Goal: Use online tool/utility: Utilize a website feature to perform a specific function

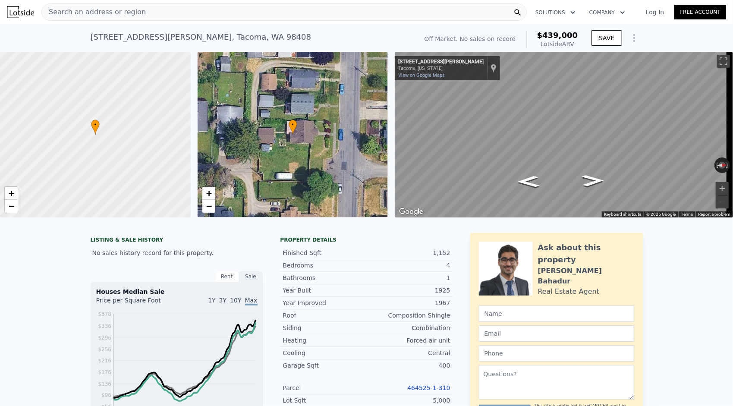
click at [169, 11] on div "Search an address or region" at bounding box center [283, 11] width 485 height 17
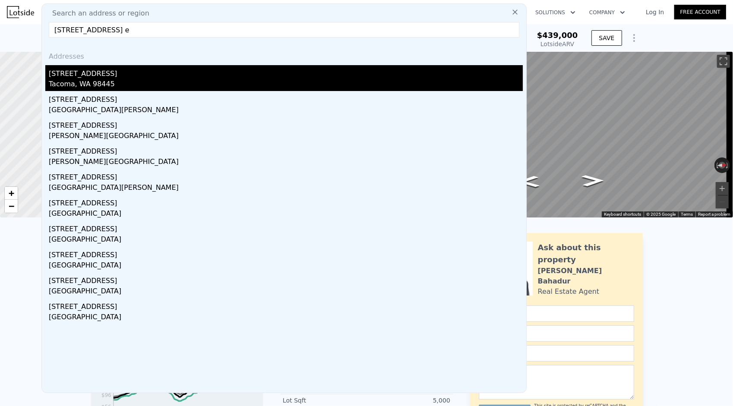
type input "[STREET_ADDRESS] e"
click at [121, 68] on div "[STREET_ADDRESS]" at bounding box center [286, 72] width 474 height 14
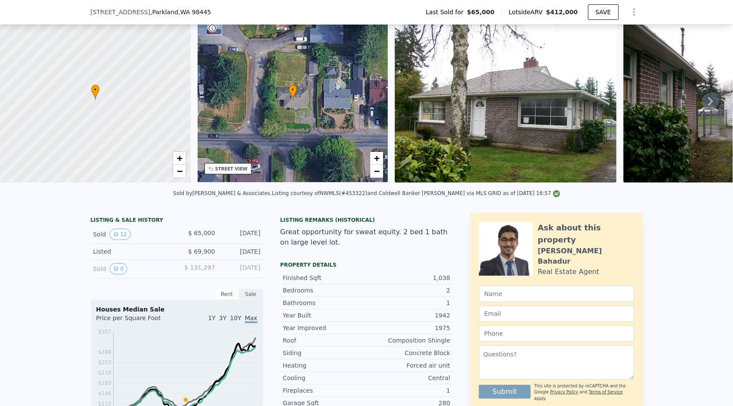
scroll to position [40, 0]
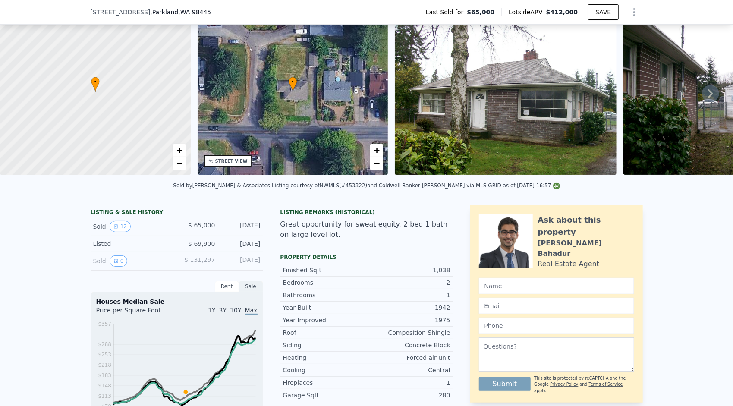
click at [646, 85] on img at bounding box center [734, 92] width 221 height 166
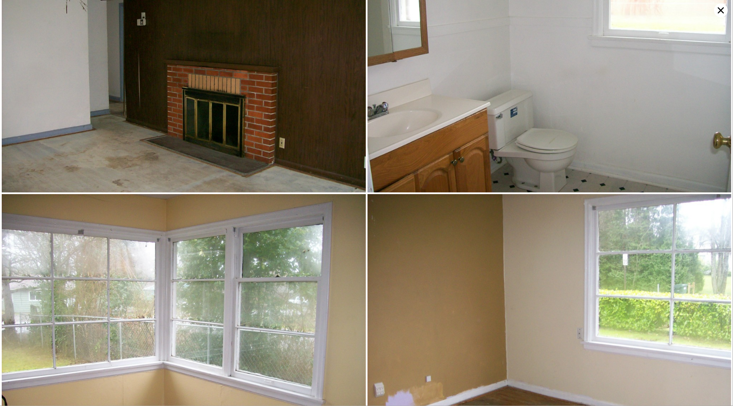
scroll to position [815, 0]
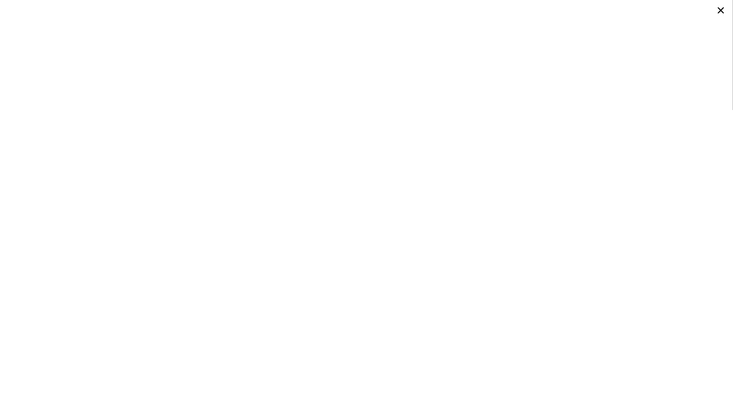
type input "3"
type input "990"
type input "1542"
type input "4000"
type input "8500"
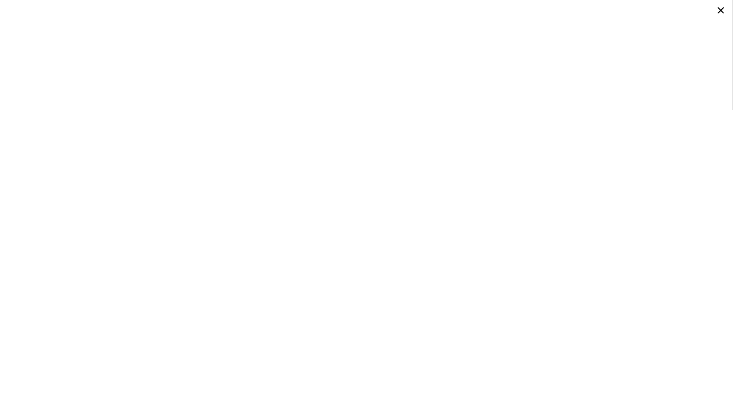
type input "$ 439,000"
type input "$ 29,999"
click at [721, 8] on icon at bounding box center [721, 10] width 14 height 14
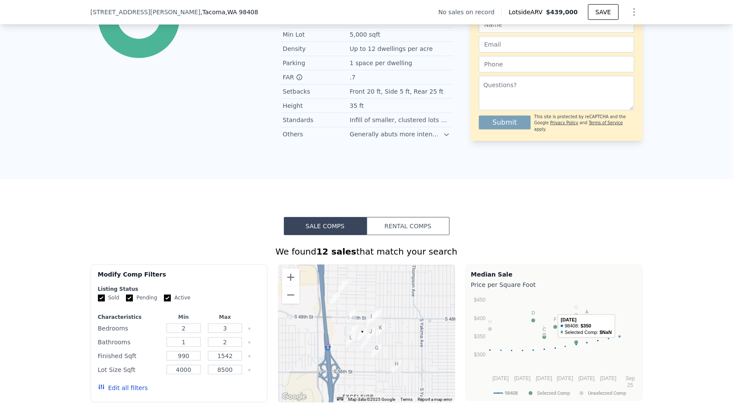
scroll to position [601, 0]
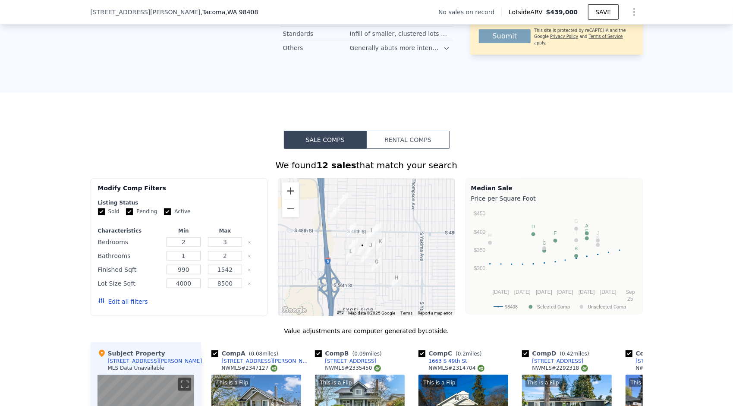
click at [287, 191] on button "Zoom in" at bounding box center [290, 191] width 17 height 17
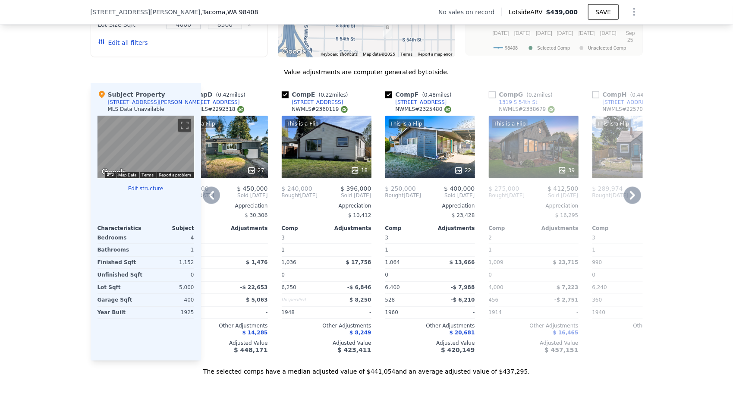
scroll to position [730, 0]
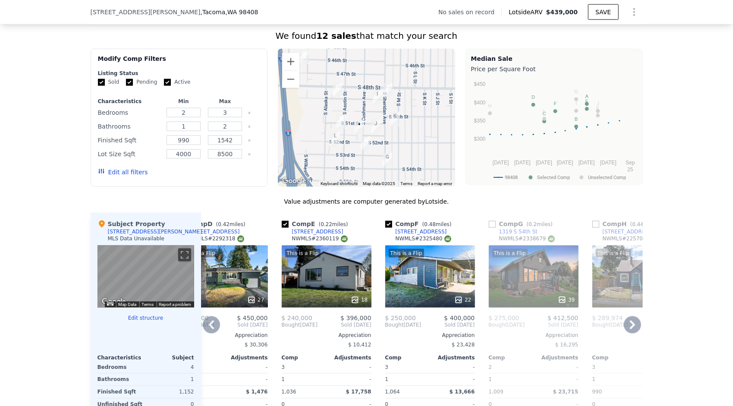
click at [330, 280] on div "This is a Flip 18" at bounding box center [327, 277] width 90 height 62
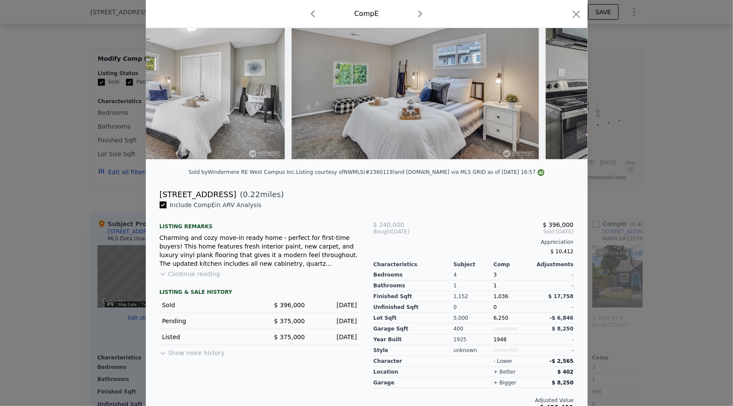
scroll to position [79, 0]
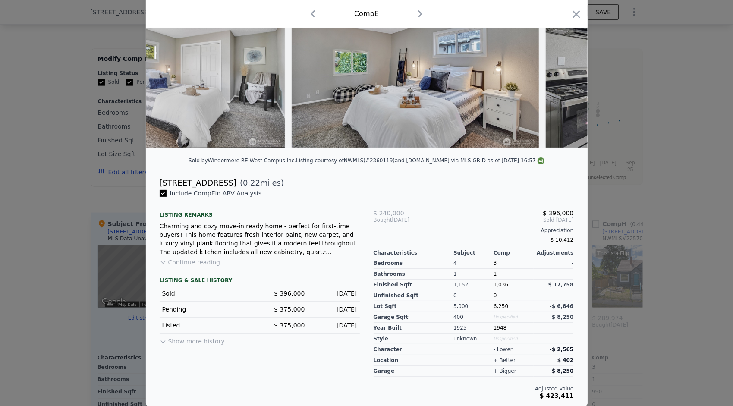
click at [376, 162] on div "Listing courtesy of NWMLS (#2360119) and [DOMAIN_NAME] via MLS GRID as of [DATE…" at bounding box center [420, 161] width 249 height 6
copy div "2360119"
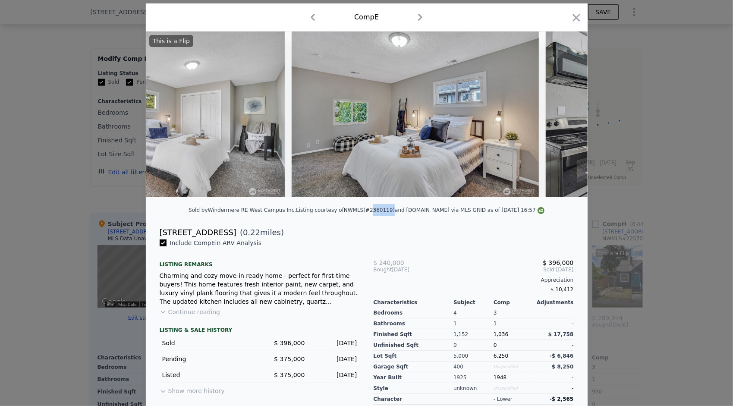
scroll to position [0, 0]
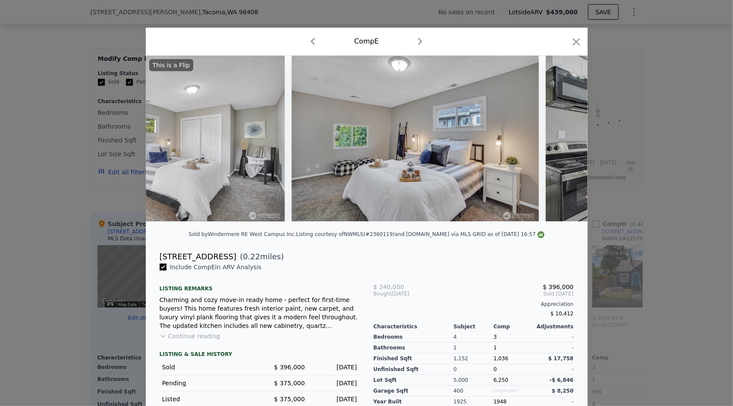
click at [581, 44] on div "Comp E" at bounding box center [367, 42] width 442 height 28
click at [575, 44] on icon "button" at bounding box center [576, 41] width 7 height 7
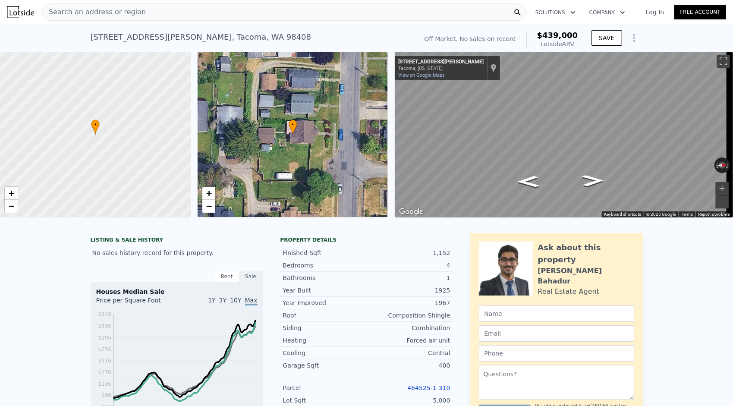
click at [174, 11] on div "Search an address or region" at bounding box center [283, 11] width 485 height 17
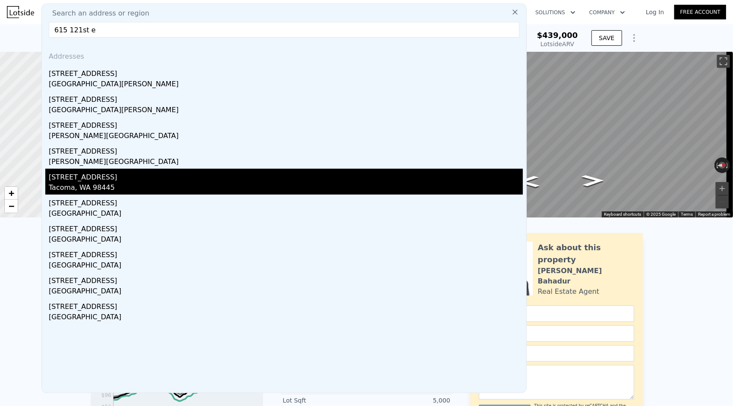
type input "615 121st e"
click at [117, 179] on div "[STREET_ADDRESS]" at bounding box center [286, 176] width 474 height 14
type input "4"
type input "924"
type input "1376"
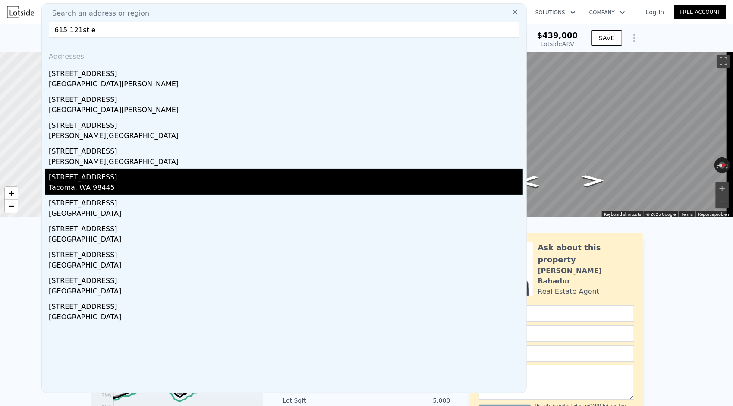
type input "5000"
type input "12650"
type input "$ 412,000"
type input "$ 310,671"
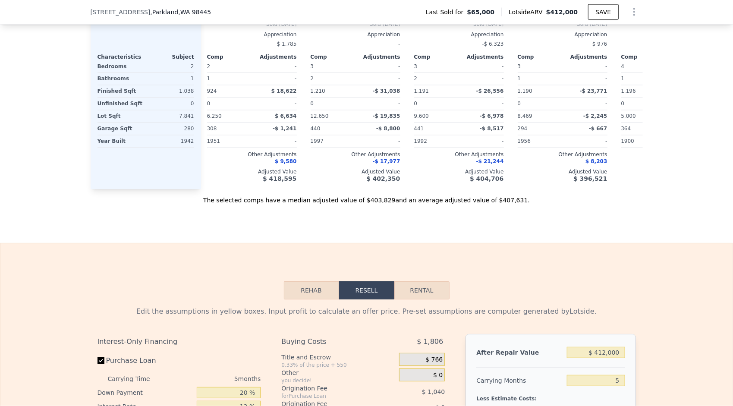
scroll to position [1119, 0]
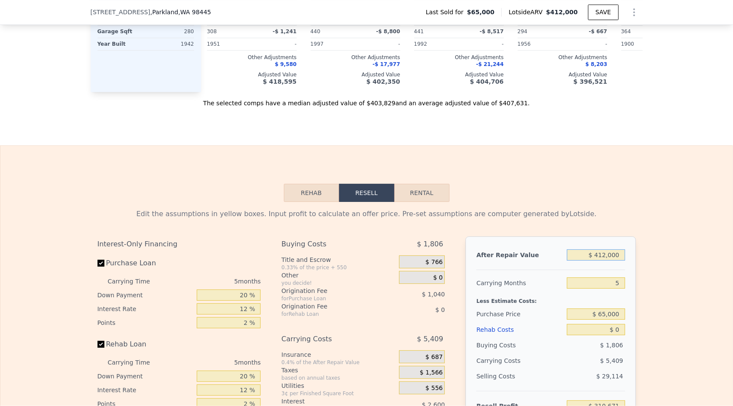
drag, startPoint x: 621, startPoint y: 255, endPoint x: 598, endPoint y: 253, distance: 22.9
click at [598, 253] on input "$ 412,000" at bounding box center [596, 254] width 58 height 11
type input "$ 405"
type input "-$ 71,701"
type input "$ 405,000"
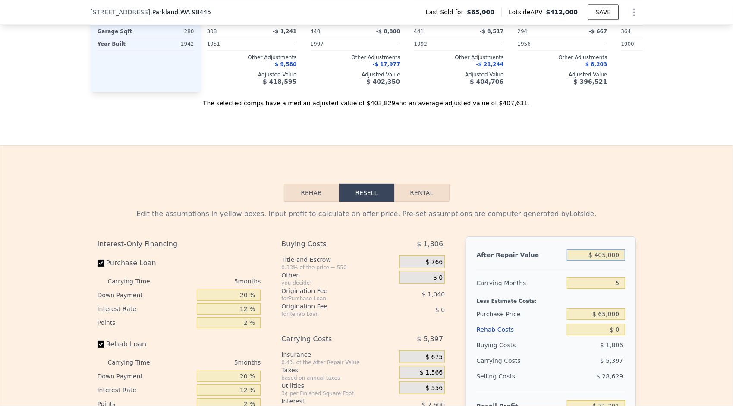
type input "$ 304,168"
type input "$ 405,000"
click at [632, 267] on div "After Repair Value $ 405,000 Carrying Months 5 Less Estimate Costs: Purchase Pr…" at bounding box center [551, 356] width 170 height 240
drag, startPoint x: 616, startPoint y: 279, endPoint x: 610, endPoint y: 283, distance: 7.4
click at [610, 283] on input "5" at bounding box center [596, 282] width 58 height 11
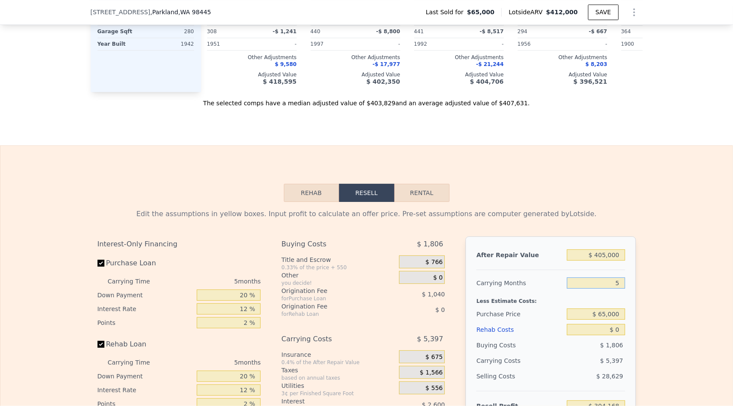
type input "7"
type input "$ 302,010"
type input "7"
click at [640, 301] on div "Edit the assumptions in yellow boxes. Input profit to calculate an offer price.…" at bounding box center [366, 362] width 732 height 321
drag, startPoint x: 618, startPoint y: 312, endPoint x: 598, endPoint y: 313, distance: 19.4
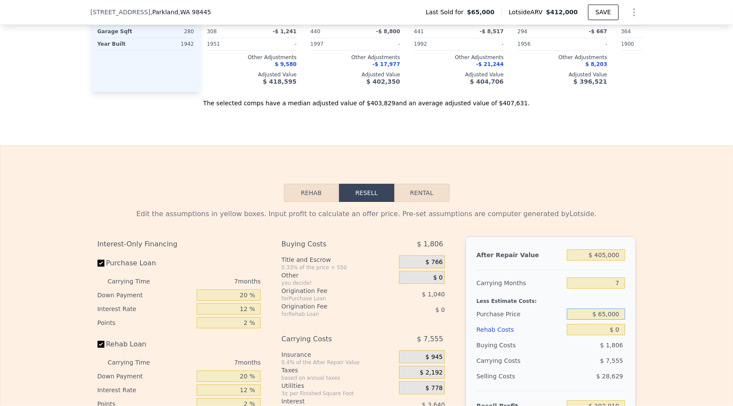
click at [598, 313] on input "$ 65,000" at bounding box center [596, 314] width 58 height 11
type input "$ 240,000"
click at [650, 313] on div "Edit the assumptions in yellow boxes. Input profit to calculate an offer price.…" at bounding box center [366, 362] width 732 height 321
type input "$ 113,827"
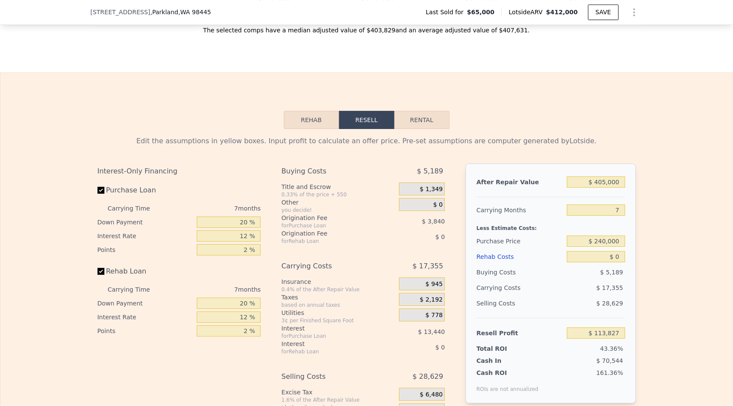
scroll to position [1248, 0]
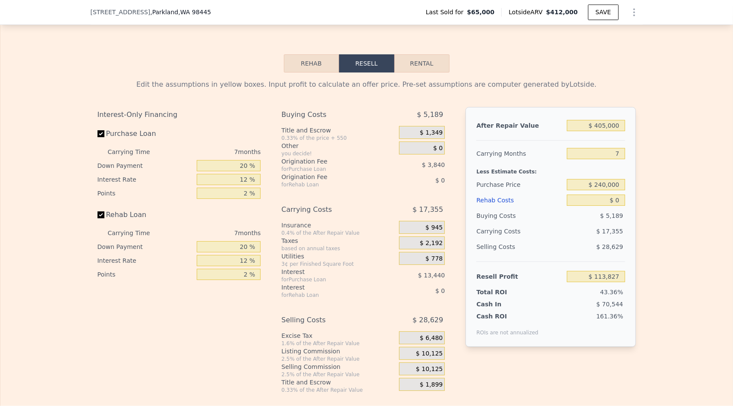
click at [424, 366] on span "$ 10,125" at bounding box center [429, 370] width 27 height 8
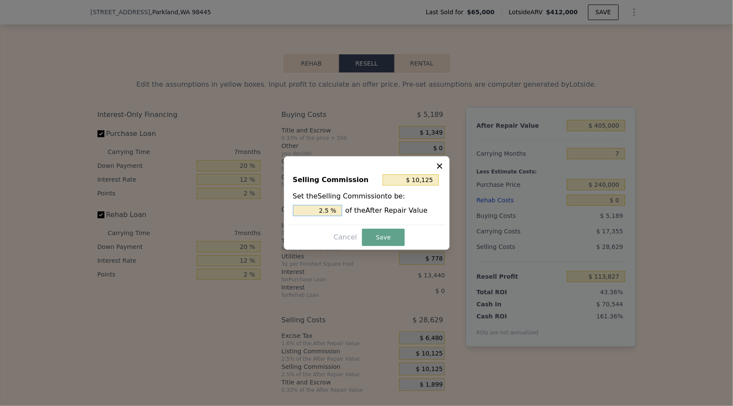
drag, startPoint x: 324, startPoint y: 211, endPoint x: 311, endPoint y: 218, distance: 15.5
click at [311, 218] on div "Selling Commission $ 10,125 Set the Selling Commission to be: 2.5 % of the Afte…" at bounding box center [367, 196] width 158 height 58
type input "$ 2,025"
type input "0.5 %"
click at [641, 188] on div at bounding box center [366, 203] width 733 height 406
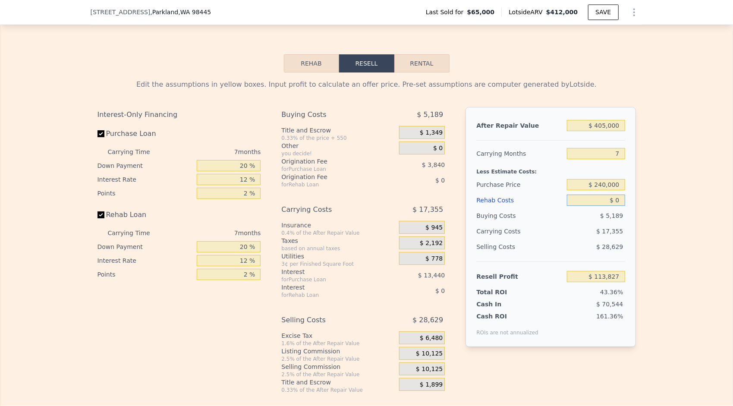
drag, startPoint x: 618, startPoint y: 197, endPoint x: 614, endPoint y: 202, distance: 6.1
click at [614, 202] on input "$ 0" at bounding box center [596, 200] width 58 height 11
type input "$ 5"
type input "$ 113,822"
type input "$ 50"
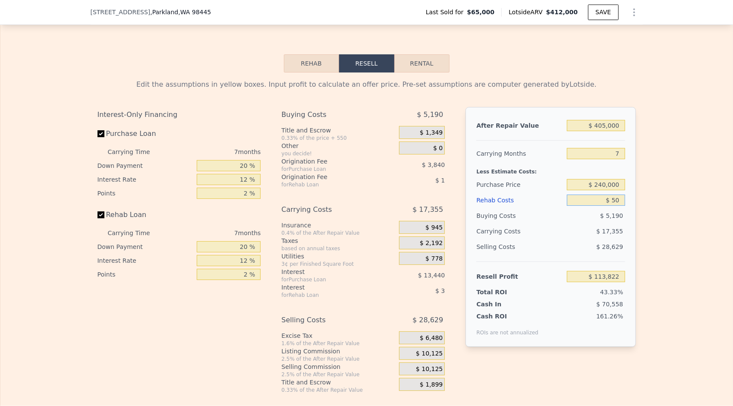
type input "$ 113,776"
type input "$ 500"
type input "$ 113,291"
type input "$ 50,000"
type input "$ 60,227"
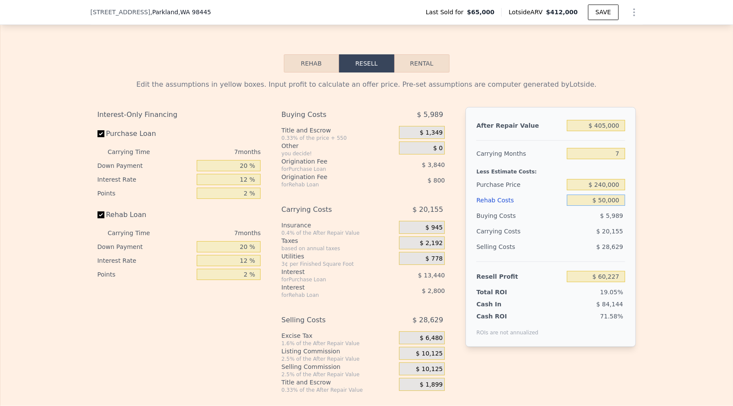
type input "$ 50,000"
click at [632, 217] on div "After Repair Value $ 405,000 Carrying Months 7 Less Estimate Costs: Purchase Pr…" at bounding box center [551, 227] width 170 height 240
click at [600, 188] on input "$ 240,000" at bounding box center [596, 184] width 58 height 11
type input "$ 270,000"
click at [678, 210] on div "Edit the assumptions in yellow boxes. Input profit to calculate an offer price.…" at bounding box center [366, 232] width 732 height 321
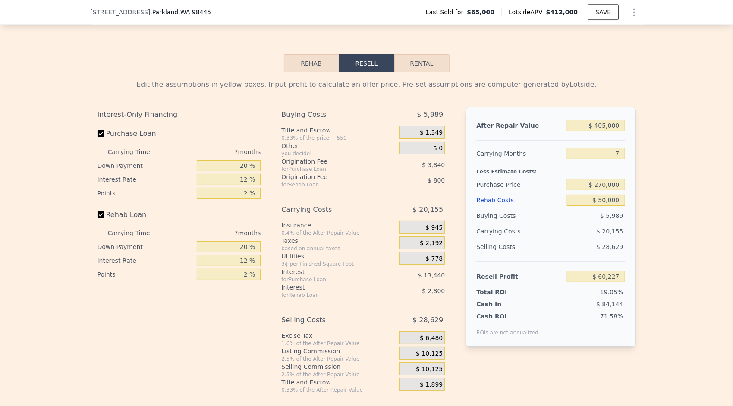
type input "$ 27,967"
click at [600, 186] on input "$ 270,000" at bounding box center [596, 184] width 58 height 11
type input "$ 250,000"
click at [654, 201] on div "Edit the assumptions in yellow boxes. Input profit to calculate an offer price.…" at bounding box center [366, 232] width 732 height 321
type input "$ 49,473"
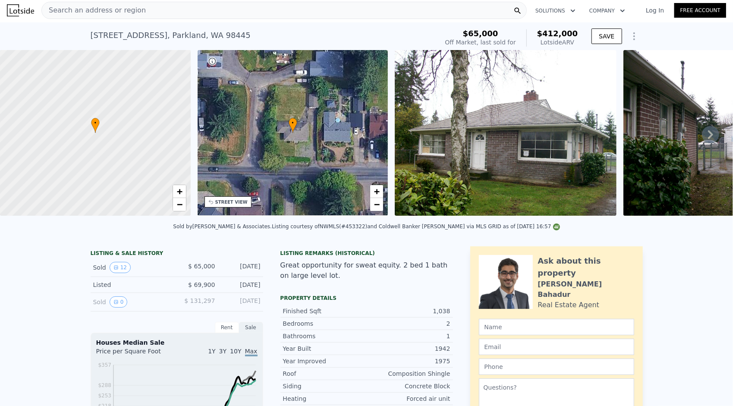
scroll to position [0, 0]
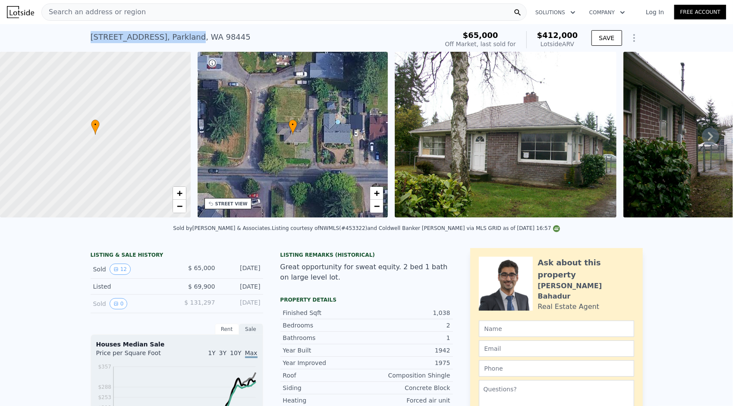
drag, startPoint x: 87, startPoint y: 37, endPoint x: 166, endPoint y: 40, distance: 79.0
click at [166, 40] on div "[STREET_ADDRESS]" at bounding box center [171, 37] width 160 height 12
drag, startPoint x: 166, startPoint y: 40, endPoint x: 151, endPoint y: 38, distance: 15.6
copy div "[STREET_ADDRESS]"
type input "$ 412,000"
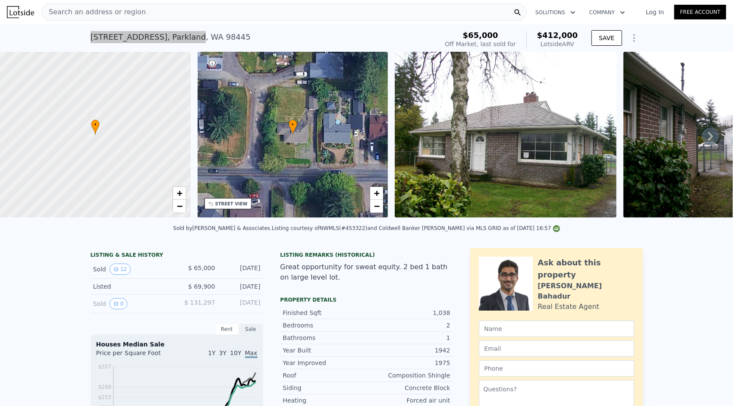
type input "5"
type input "$ 0"
type input "$ 310,671"
click at [122, 9] on span "Search an address or region" at bounding box center [94, 12] width 104 height 10
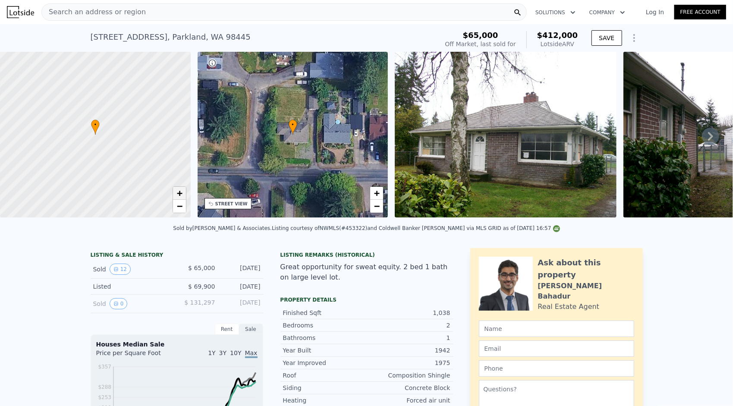
click at [180, 190] on span "+" at bounding box center [179, 193] width 6 height 11
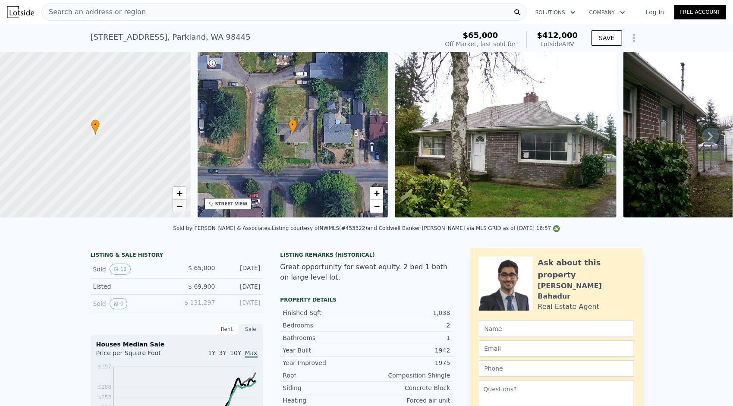
click at [181, 205] on span "−" at bounding box center [179, 206] width 6 height 11
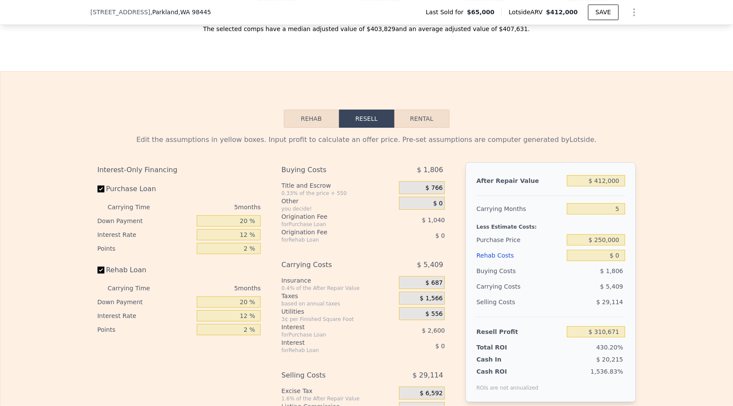
scroll to position [1205, 0]
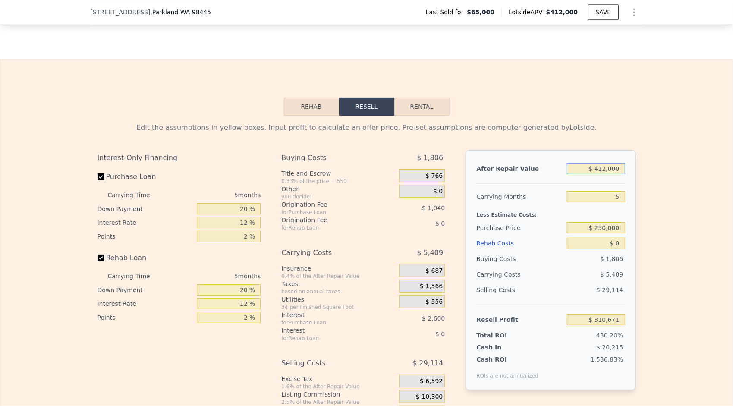
drag, startPoint x: 616, startPoint y: 167, endPoint x: 596, endPoint y: 172, distance: 20.3
click at [596, 172] on input "$ 412,000" at bounding box center [596, 168] width 58 height 11
type input "$ 4"
type input "-$ 72,074"
type input "$ 40"
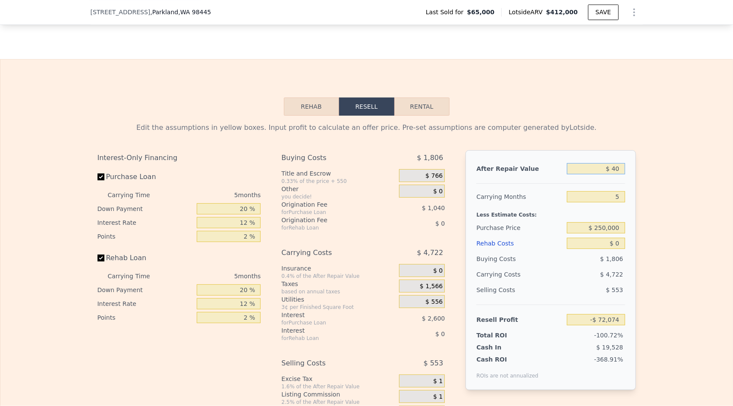
type input "-$ 72,041"
type input "$ 400"
type input "-$ 71,706"
type input "$ 4,000"
type input "-$ 68,362"
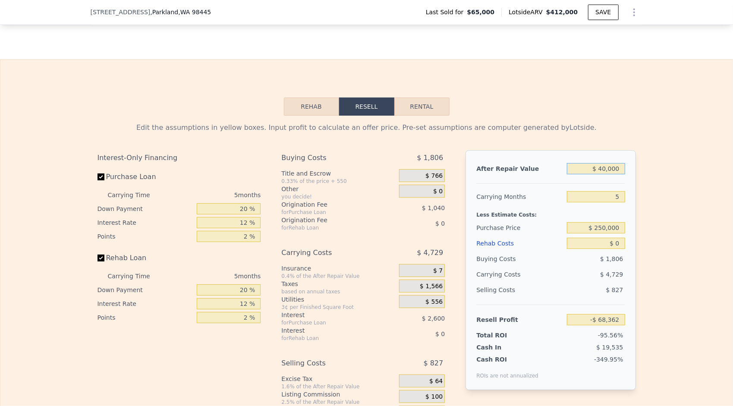
type input "$ 400,000"
type input "$ 299,523"
type input "$ 400,000"
click at [635, 216] on div "Edit the assumptions in yellow boxes. Input profit to calculate an offer price.…" at bounding box center [367, 276] width 552 height 321
click at [609, 228] on input "$ 250,000" at bounding box center [596, 227] width 58 height 11
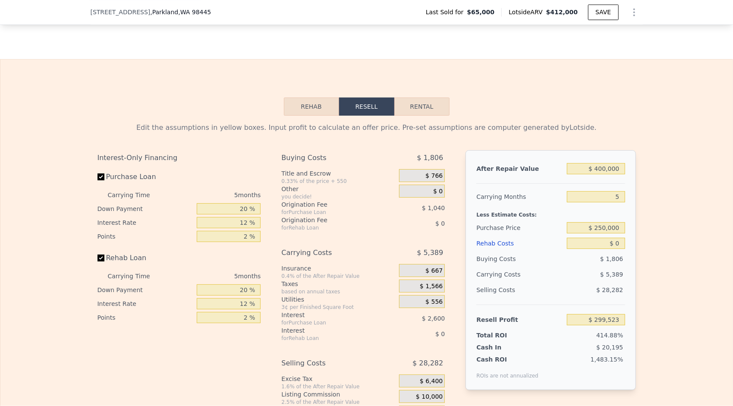
click at [630, 228] on div "After Repair Value $ 400,000 Carrying Months 5 Less Estimate Costs: Purchase Pr…" at bounding box center [551, 270] width 170 height 240
type input "$ 103,546"
drag, startPoint x: 619, startPoint y: 195, endPoint x: 613, endPoint y: 198, distance: 7.1
click at [613, 198] on input "5" at bounding box center [596, 196] width 58 height 11
type input "6"
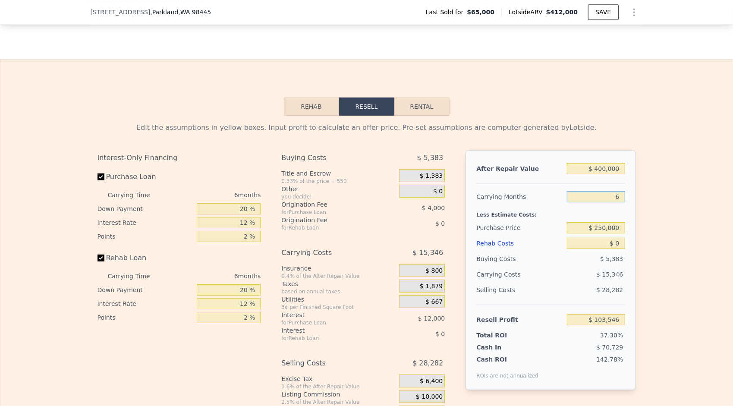
type input "$ 100,989"
type input "6"
click at [632, 238] on div "After Repair Value $ 400,000 Carrying Months 6 Less Estimate Costs: Purchase Pr…" at bounding box center [551, 270] width 170 height 240
drag, startPoint x: 620, startPoint y: 244, endPoint x: 614, endPoint y: 241, distance: 6.6
click at [614, 241] on input "$ 0" at bounding box center [596, 243] width 58 height 11
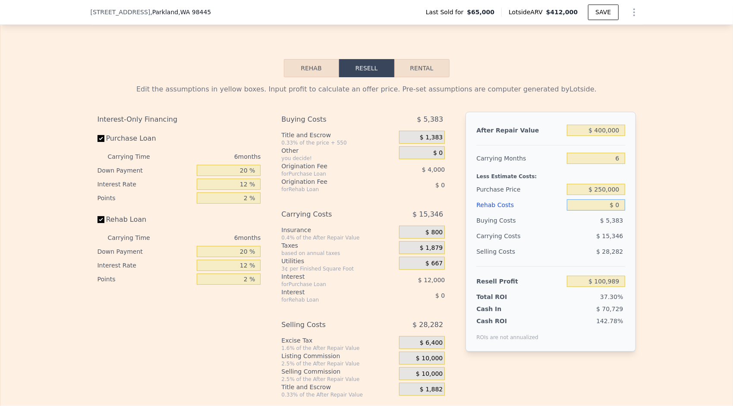
scroll to position [1248, 0]
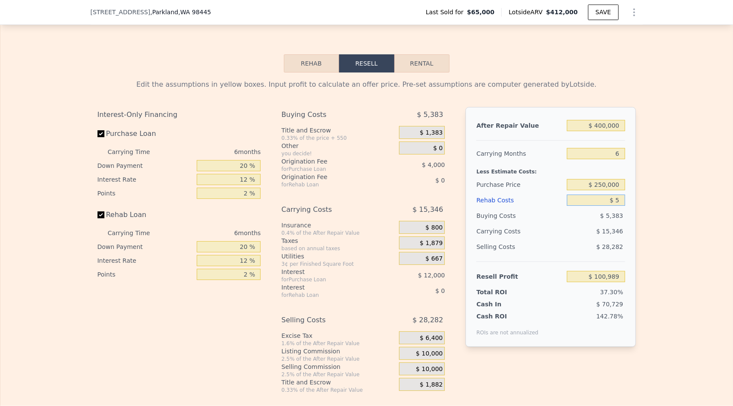
type input "$ 50"
type input "$ 100,938"
type input "$ 500"
type input "$ 100,457"
type input "$ 5,000"
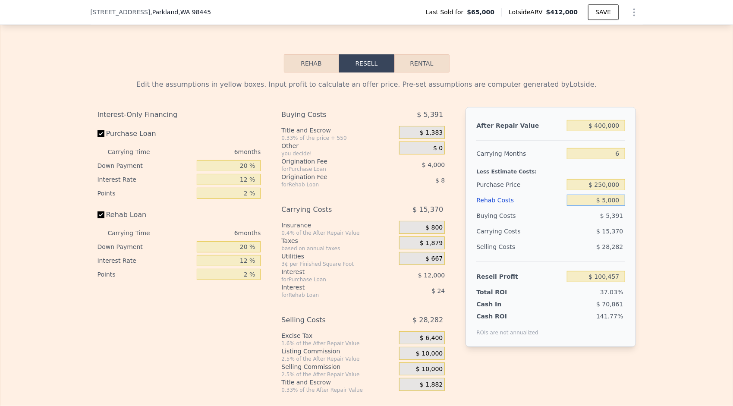
type input "$ 95,669"
type input "$ 50,000"
type input "$ 47,789"
type input "$ 50,000"
click at [632, 225] on div "After Repair Value $ 400,000 Carrying Months 6 Less Estimate Costs: Purchase Pr…" at bounding box center [551, 227] width 170 height 240
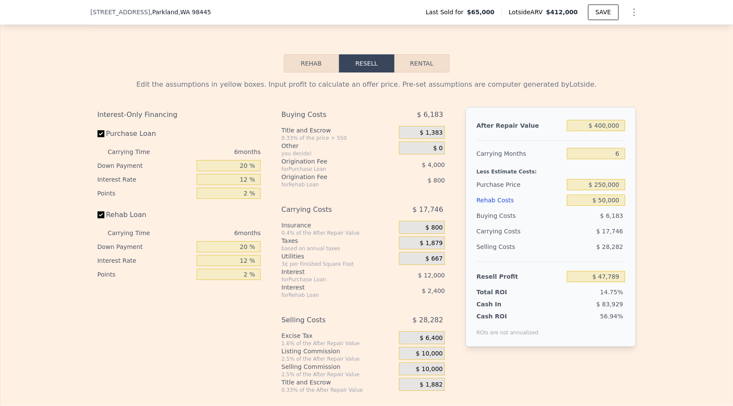
click at [431, 366] on span "$ 10,000" at bounding box center [429, 370] width 27 height 8
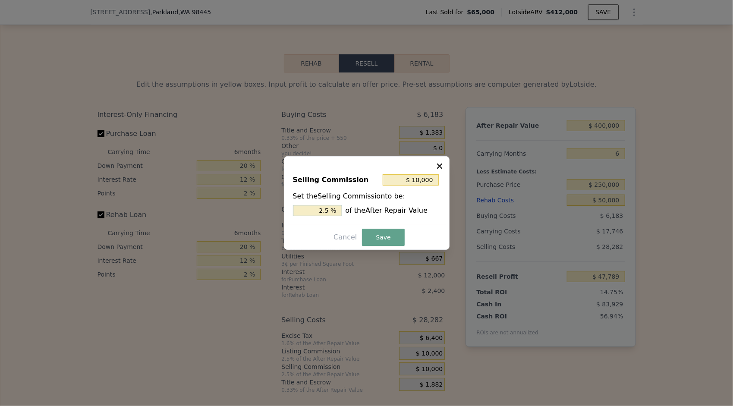
drag, startPoint x: 325, startPoint y: 208, endPoint x: 320, endPoint y: 210, distance: 5.4
click at [320, 210] on input "2.5 %" at bounding box center [317, 210] width 49 height 11
type input "$ 2,000"
type input "0.5 %"
click at [385, 240] on button "Save" at bounding box center [383, 237] width 42 height 17
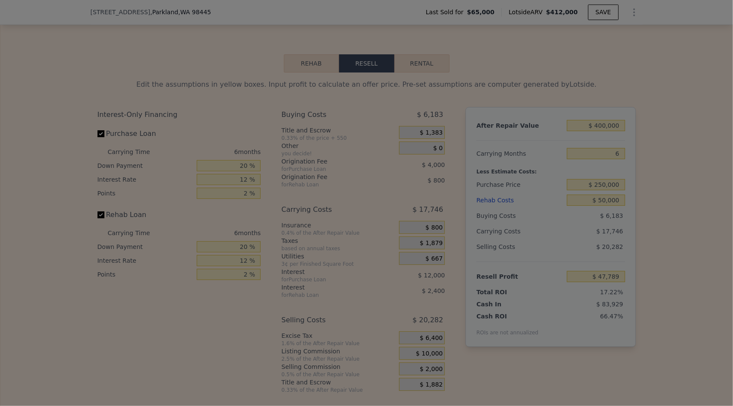
type input "$ 55,789"
